Goal: Information Seeking & Learning: Find specific page/section

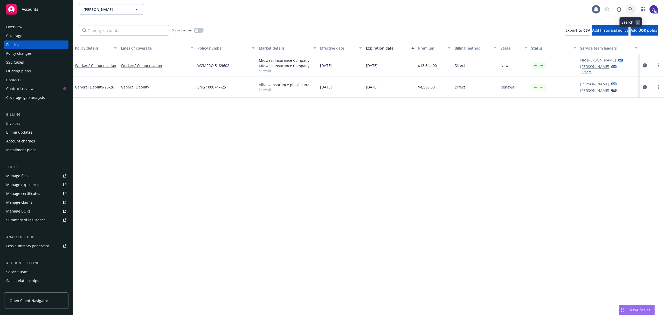
click at [632, 12] on link at bounding box center [630, 9] width 10 height 10
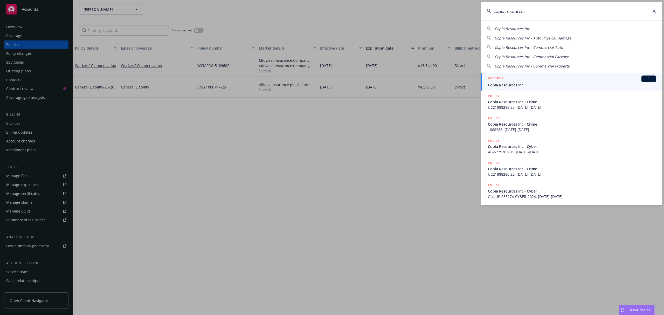
type input "copia resources"
click at [535, 88] on link "ACCOUNT BI Copia Resources Inc" at bounding box center [572, 82] width 182 height 18
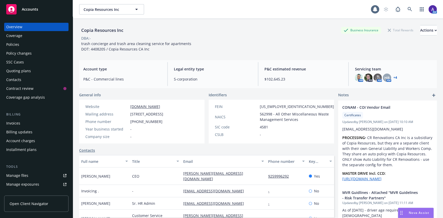
click at [27, 43] on div "Policies" at bounding box center [36, 44] width 60 height 8
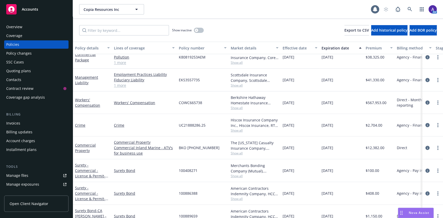
scroll to position [127, 0]
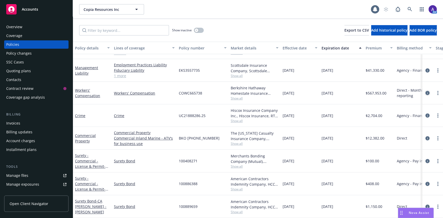
click at [425, 91] on icon "circleInformation" at bounding box center [427, 93] width 4 height 4
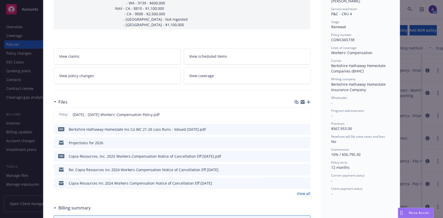
scroll to position [102, 0]
click at [303, 114] on icon "preview file" at bounding box center [305, 114] width 5 height 4
click at [303, 113] on icon "preview file" at bounding box center [305, 114] width 5 height 4
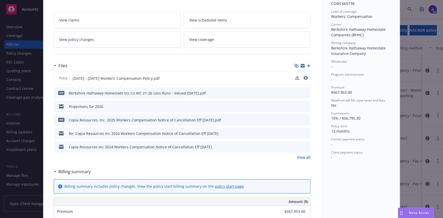
scroll to position [137, 0]
click at [302, 156] on link "View all" at bounding box center [303, 157] width 13 height 5
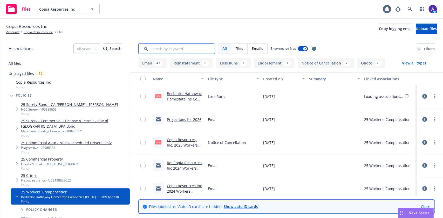
click at [166, 45] on input "Search by keyword..." at bounding box center [176, 49] width 76 height 10
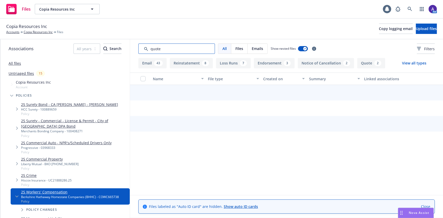
type input "quote"
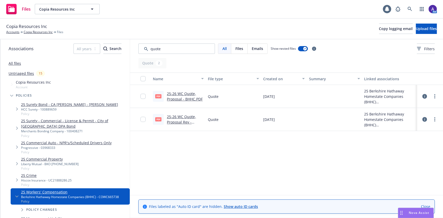
click at [178, 114] on div "pdf 25-26 WC Quote, Proposal Rev - BHHC.pdf" at bounding box center [178, 119] width 55 height 23
click at [178, 119] on link "25-26 WC Quote, Proposal Rev - BHHC.pdf" at bounding box center [181, 122] width 29 height 16
click at [180, 93] on link "25-26 WC Quote, Proposal - BHHC.PDF" at bounding box center [185, 96] width 36 height 10
click at [36, 33] on link "Copia Resources Inc" at bounding box center [38, 32] width 29 height 5
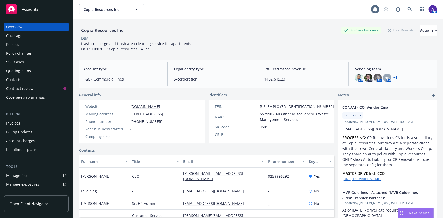
click at [7, 45] on div "Policies" at bounding box center [12, 44] width 13 height 8
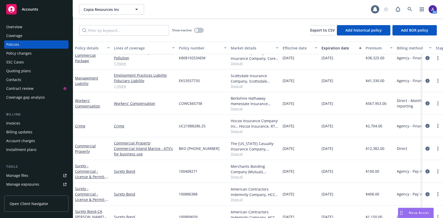
scroll to position [119, 0]
click at [425, 101] on icon "circleInformation" at bounding box center [427, 103] width 4 height 4
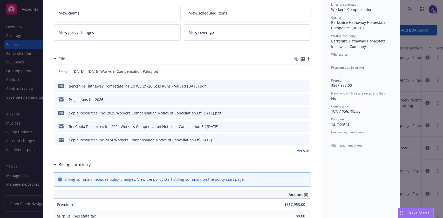
scroll to position [147, 0]
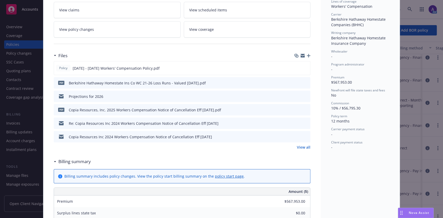
click at [303, 97] on icon "preview file" at bounding box center [305, 96] width 5 height 4
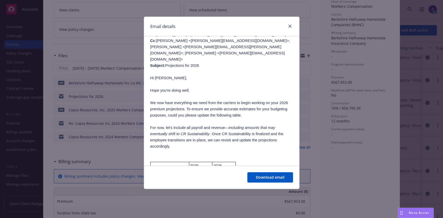
scroll to position [0, 0]
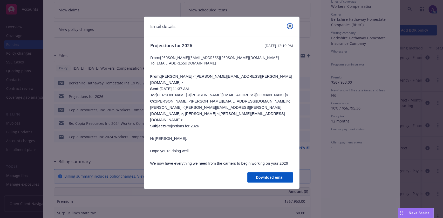
click at [290, 26] on icon "close" at bounding box center [289, 26] width 3 height 3
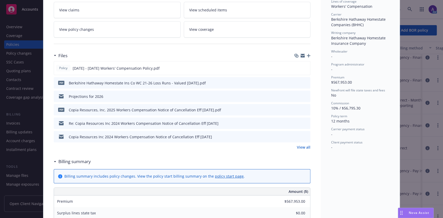
click at [306, 147] on link "View all" at bounding box center [303, 147] width 13 height 5
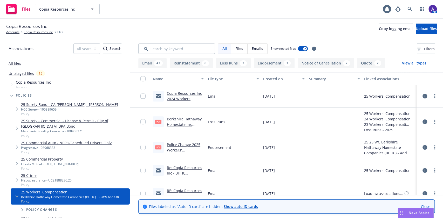
scroll to position [252, 0]
click at [182, 143] on link "Policy Change 2025 Workers' Compensation ENDT # 3 - Add [US_STATE] state with c…" at bounding box center [185, 158] width 36 height 32
click at [36, 32] on link "Copia Resources Inc" at bounding box center [38, 32] width 29 height 5
